Goal: Use online tool/utility: Utilize a website feature to perform a specific function

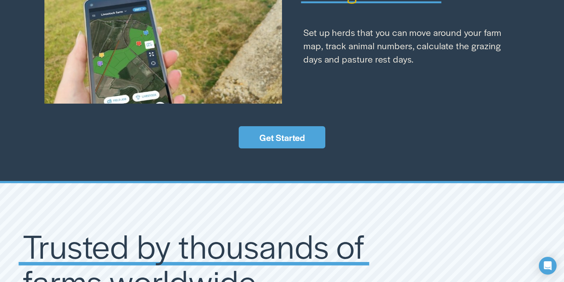
scroll to position [1065, 0]
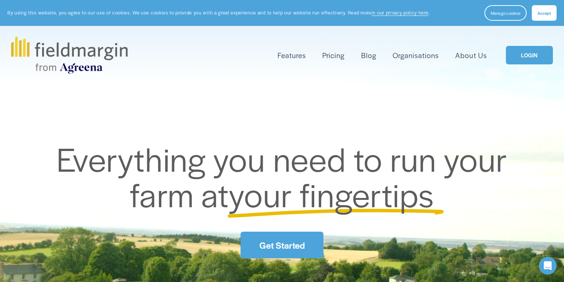
click at [545, 10] on span "Accept" at bounding box center [544, 13] width 14 height 6
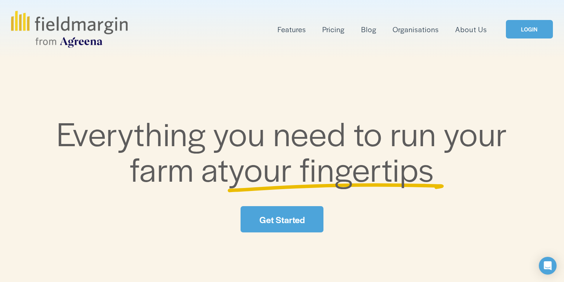
click at [330, 28] on link "Pricing" at bounding box center [333, 29] width 22 height 12
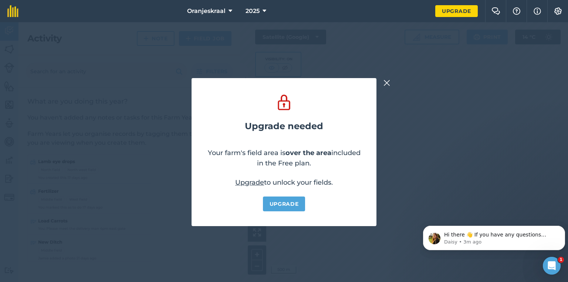
click at [386, 82] on img at bounding box center [387, 82] width 7 height 9
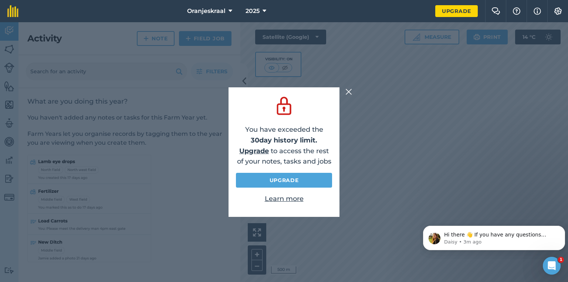
click at [349, 90] on img at bounding box center [348, 91] width 7 height 9
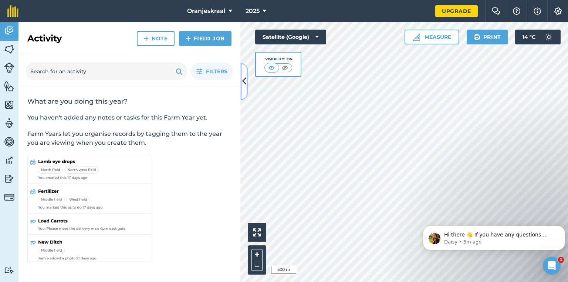
click at [245, 78] on icon at bounding box center [244, 81] width 4 height 13
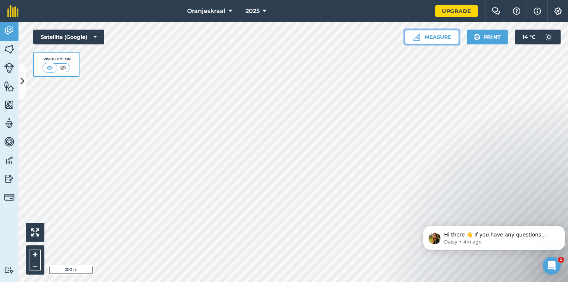
click at [438, 36] on button "Measure" at bounding box center [432, 37] width 55 height 15
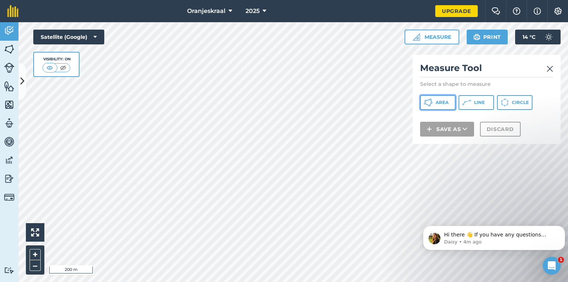
click at [439, 102] on span "Area" at bounding box center [442, 102] width 13 height 6
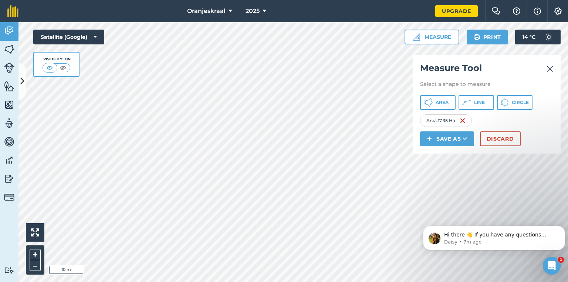
click at [549, 69] on img at bounding box center [550, 68] width 7 height 9
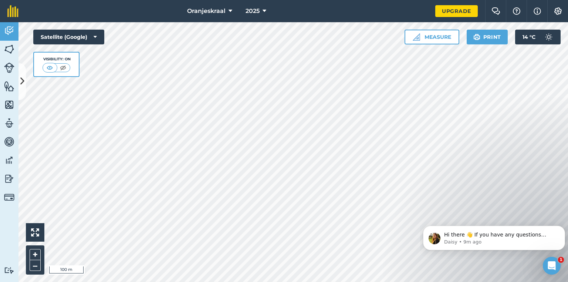
click at [297, 281] on html "Oranjeskraal 2025 Upgrade Farm Chat Help Info Settings Map printing is not avai…" at bounding box center [284, 141] width 568 height 282
